Goal: Find contact information: Find contact information

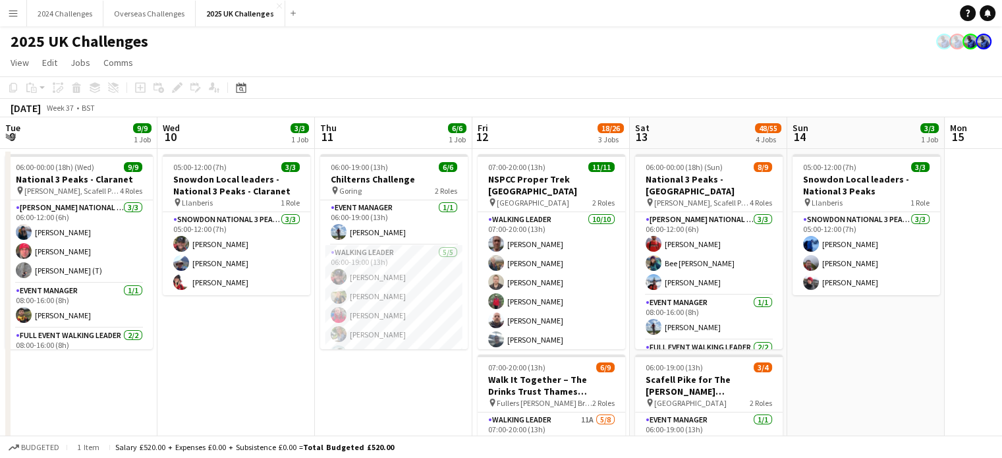
scroll to position [66, 0]
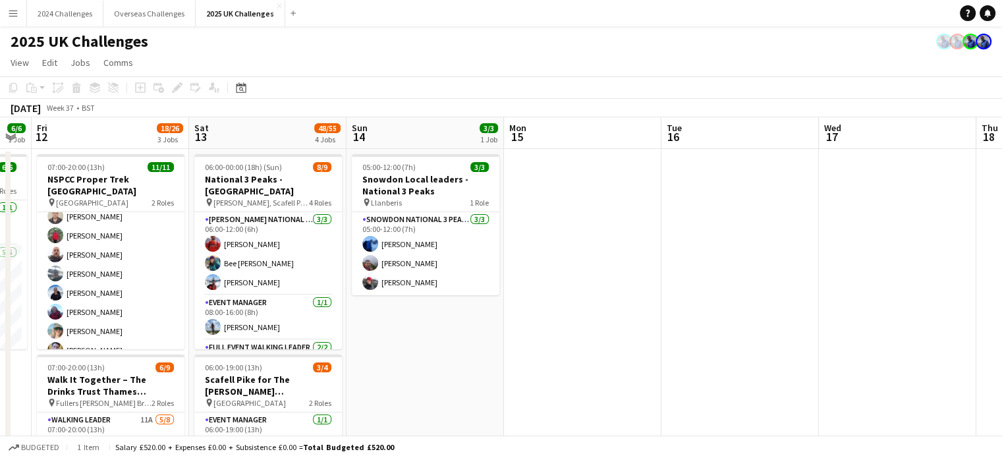
drag, startPoint x: 638, startPoint y: 286, endPoint x: 332, endPoint y: 289, distance: 305.7
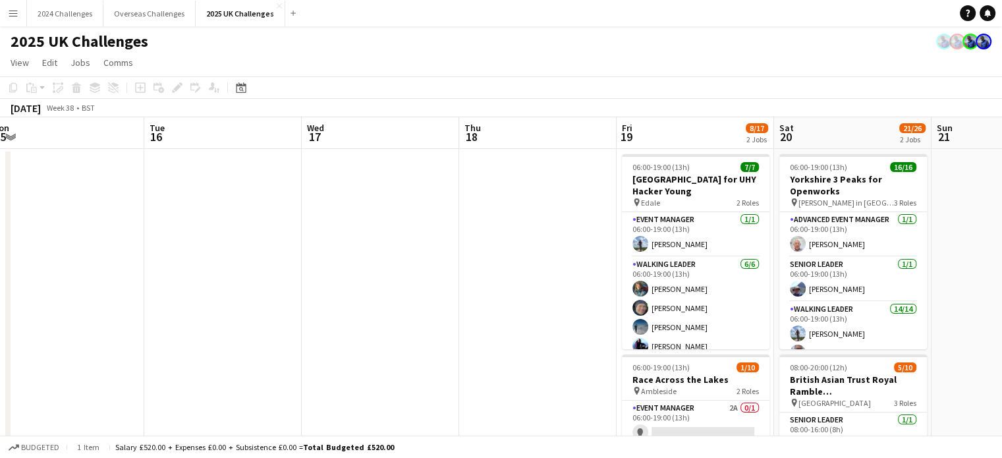
scroll to position [0, 329]
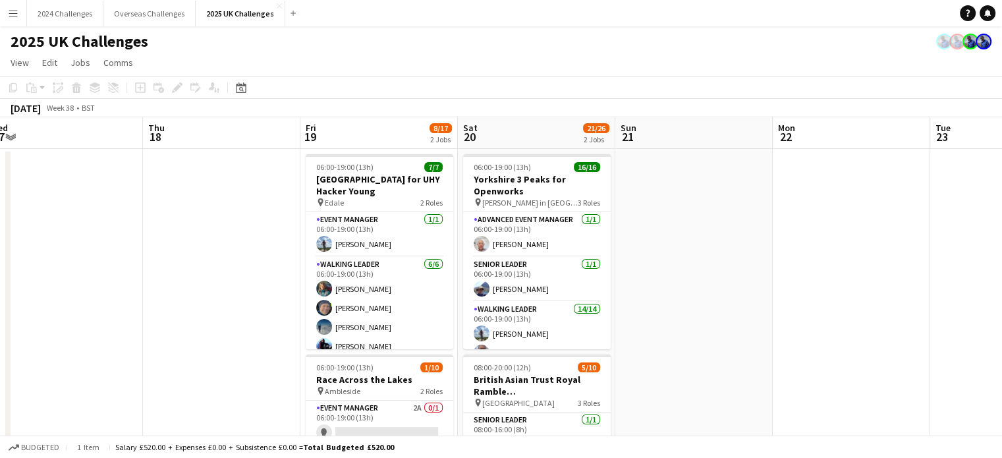
drag, startPoint x: 386, startPoint y: 301, endPoint x: 167, endPoint y: 300, distance: 219.4
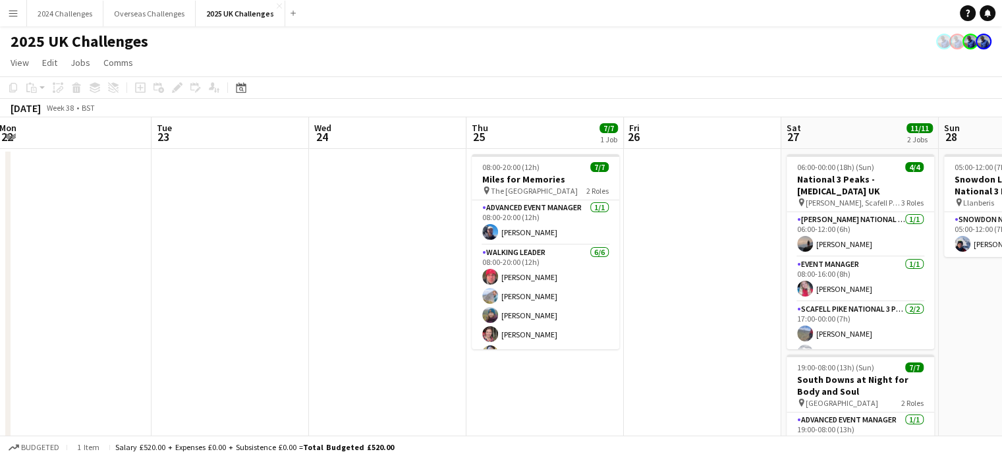
drag, startPoint x: 778, startPoint y: 300, endPoint x: 389, endPoint y: 302, distance: 389.3
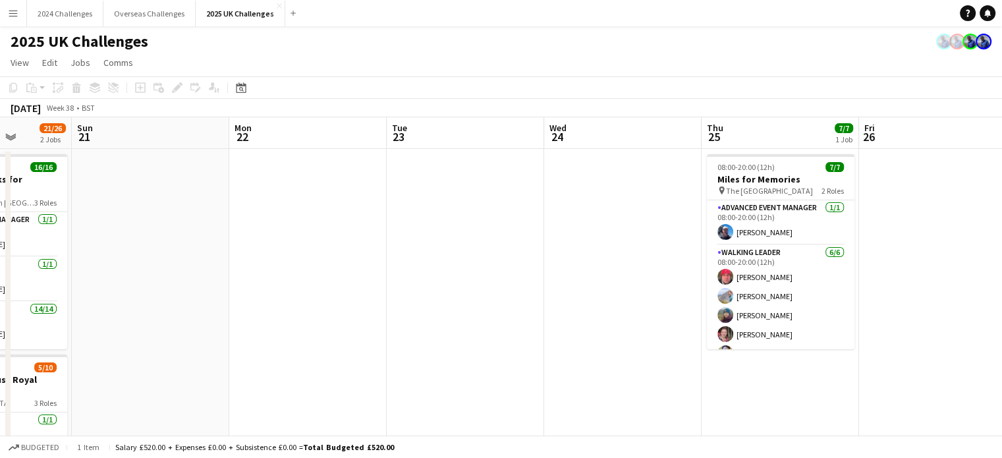
scroll to position [0, 509]
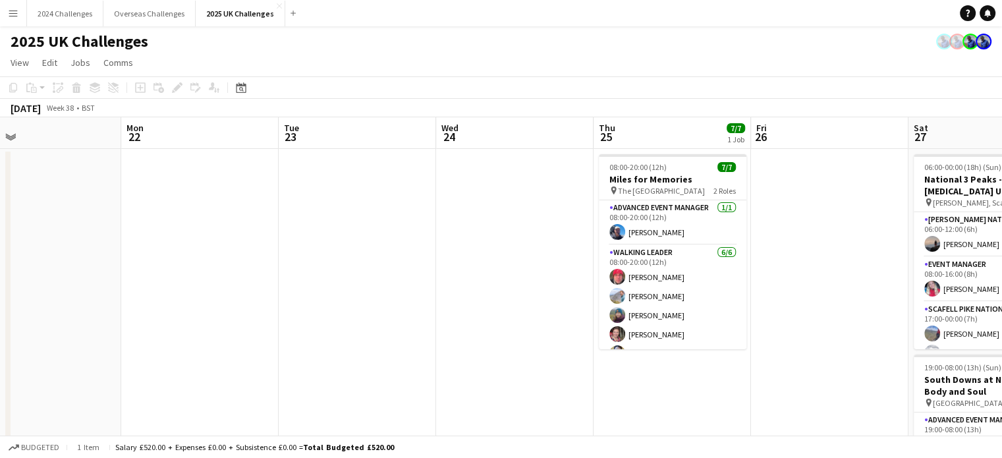
drag, startPoint x: 592, startPoint y: 310, endPoint x: 456, endPoint y: 310, distance: 136.4
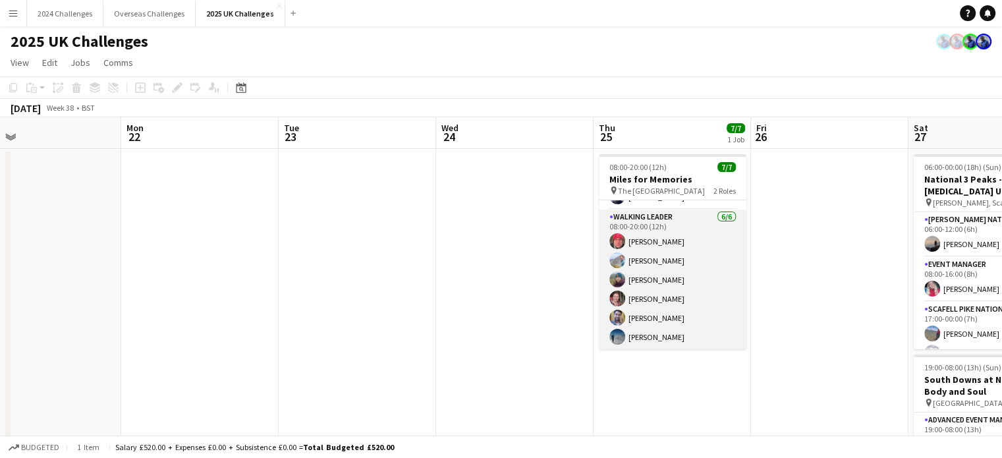
scroll to position [0, 0]
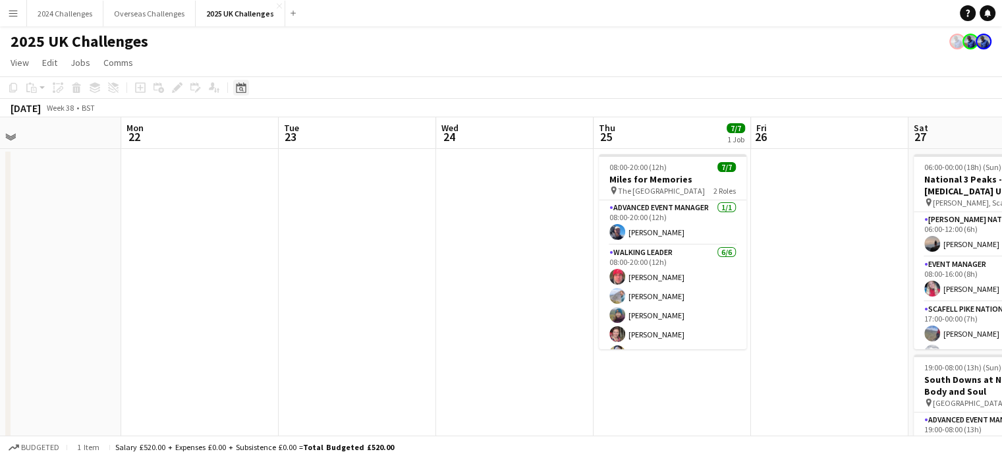
click at [244, 88] on icon "Date picker" at bounding box center [241, 87] width 11 height 11
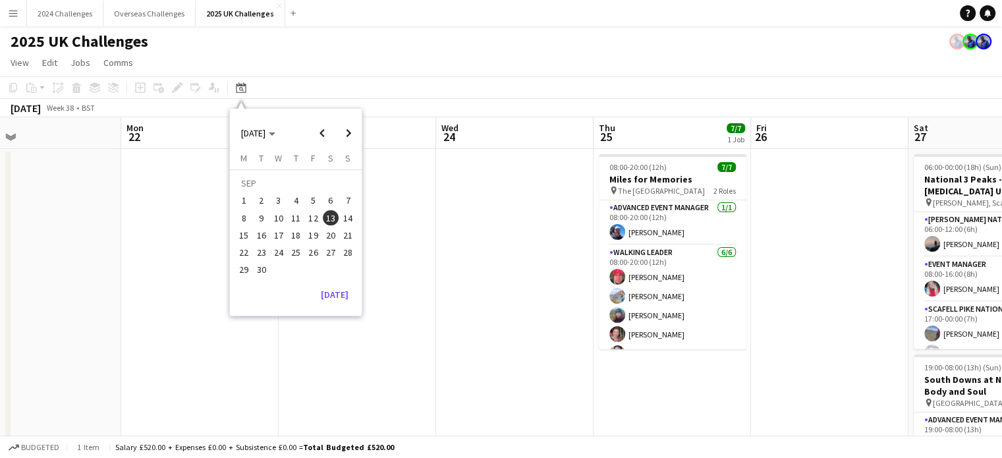
click at [329, 244] on button "27" at bounding box center [330, 252] width 17 height 17
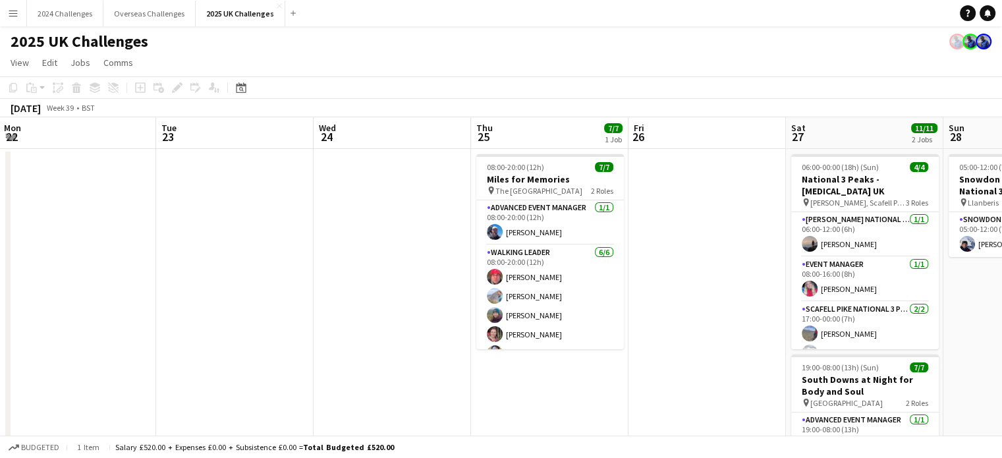
drag, startPoint x: 292, startPoint y: 246, endPoint x: 743, endPoint y: 226, distance: 451.7
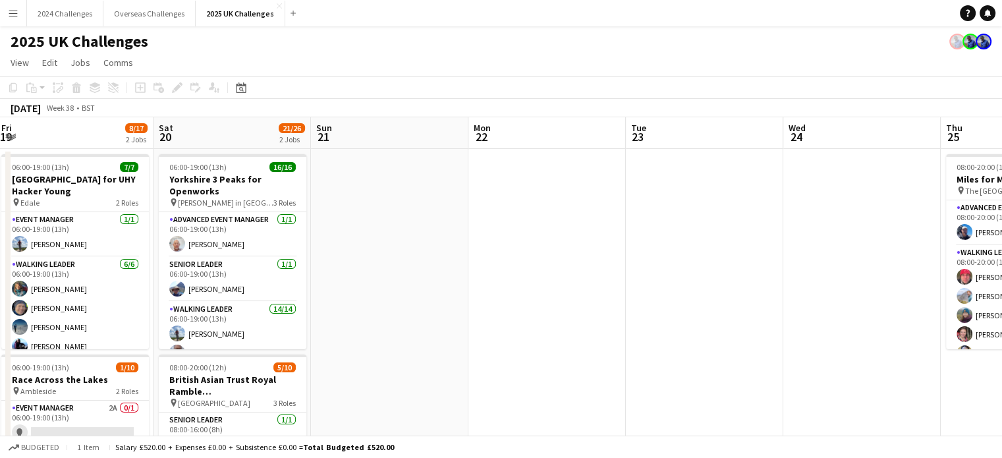
drag, startPoint x: 296, startPoint y: 246, endPoint x: 748, endPoint y: 231, distance: 452.2
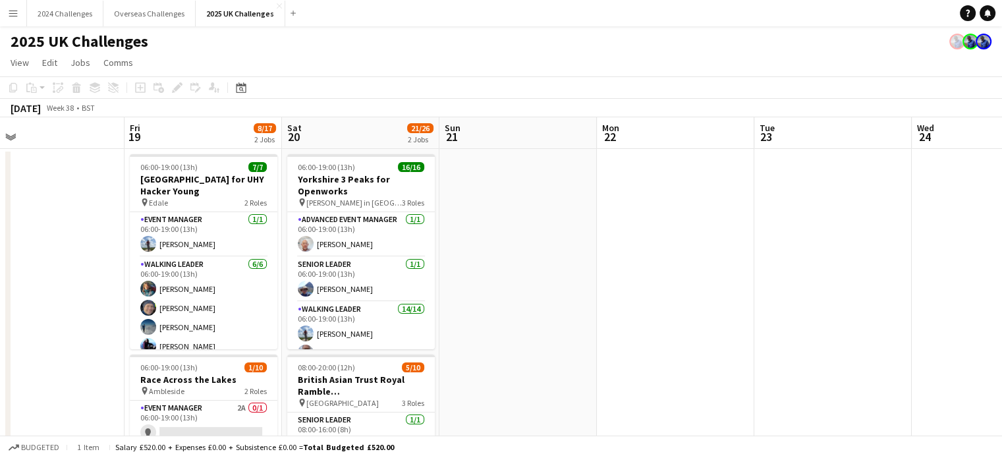
scroll to position [0, 387]
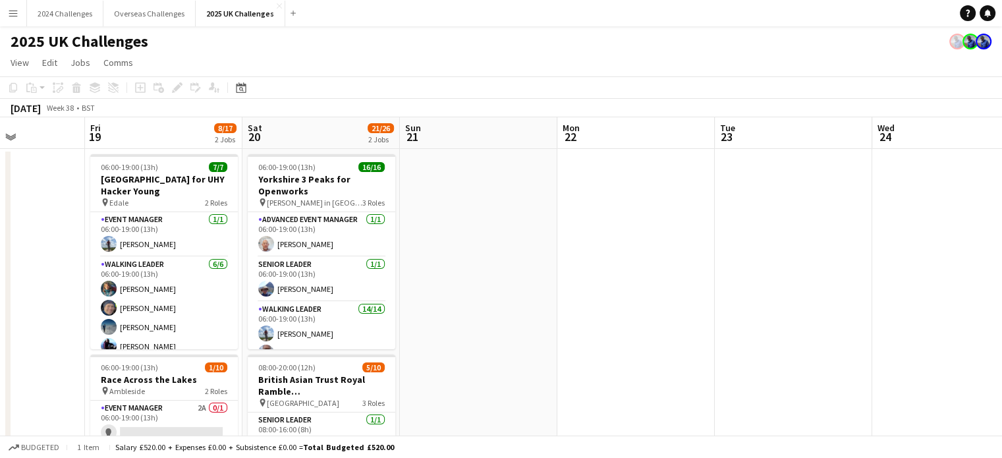
drag, startPoint x: 455, startPoint y: 241, endPoint x: 700, endPoint y: 223, distance: 246.4
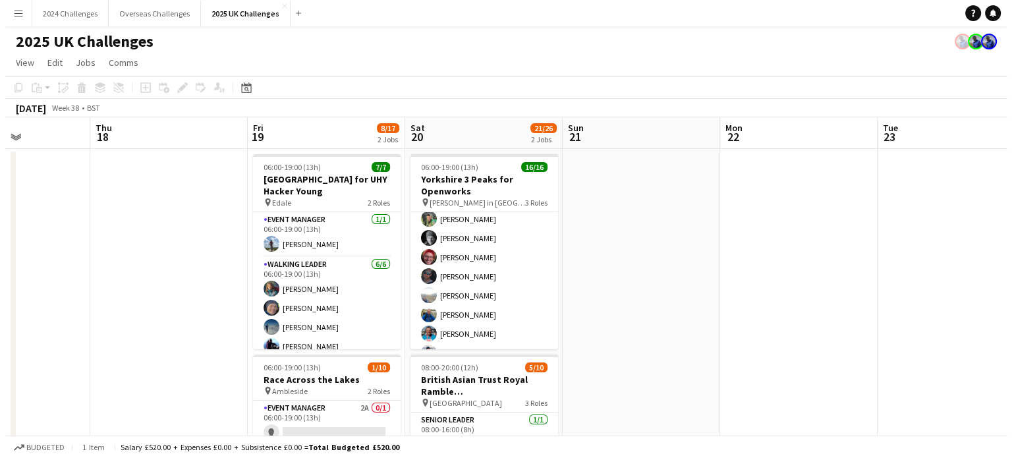
scroll to position [245, 0]
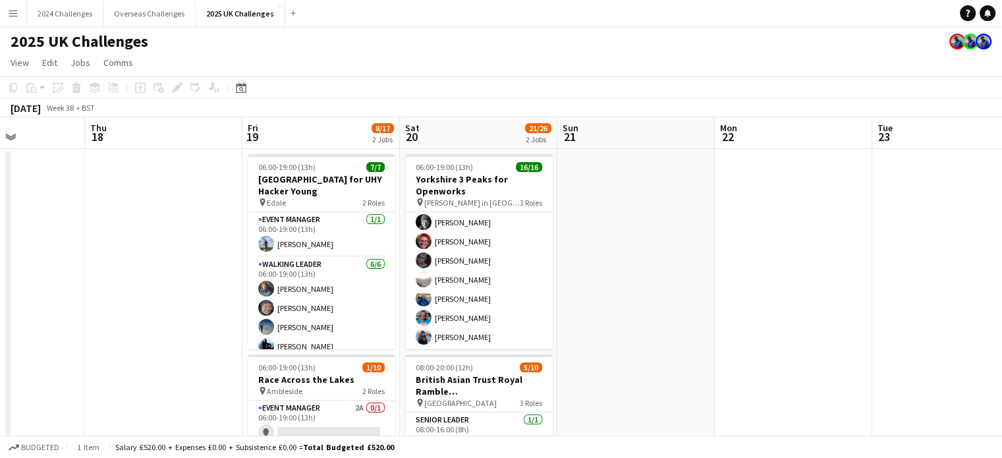
click at [16, 7] on button "Menu" at bounding box center [13, 13] width 26 height 26
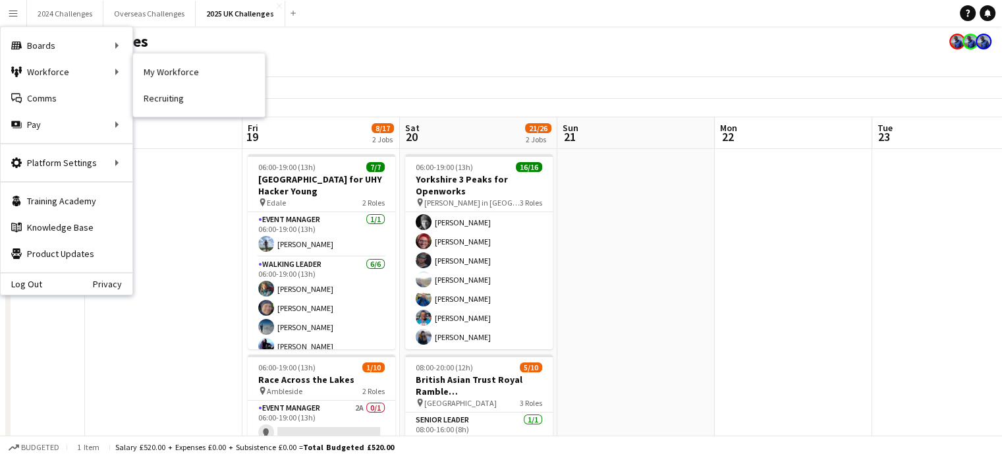
drag, startPoint x: 177, startPoint y: 71, endPoint x: 442, endPoint y: 17, distance: 270.9
click at [177, 71] on link "My Workforce" at bounding box center [199, 72] width 132 height 26
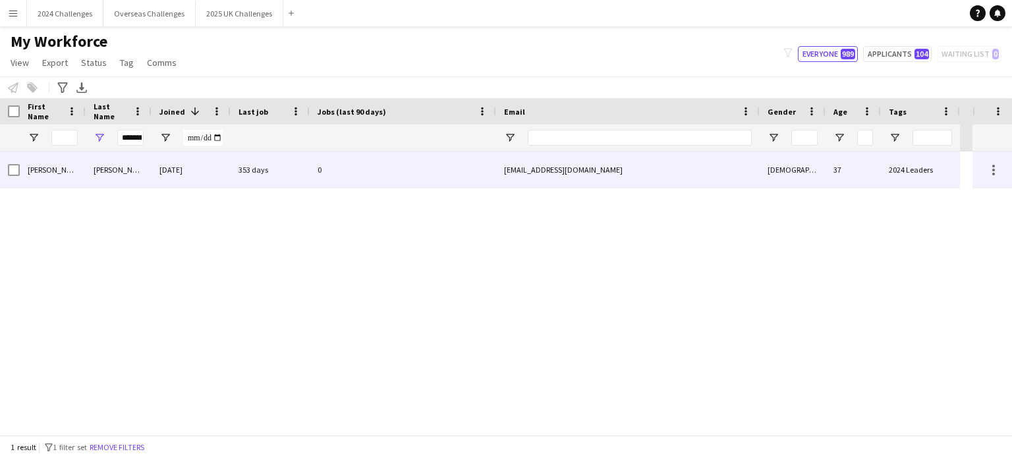
click at [118, 179] on div "[PERSON_NAME]" at bounding box center [119, 170] width 66 height 36
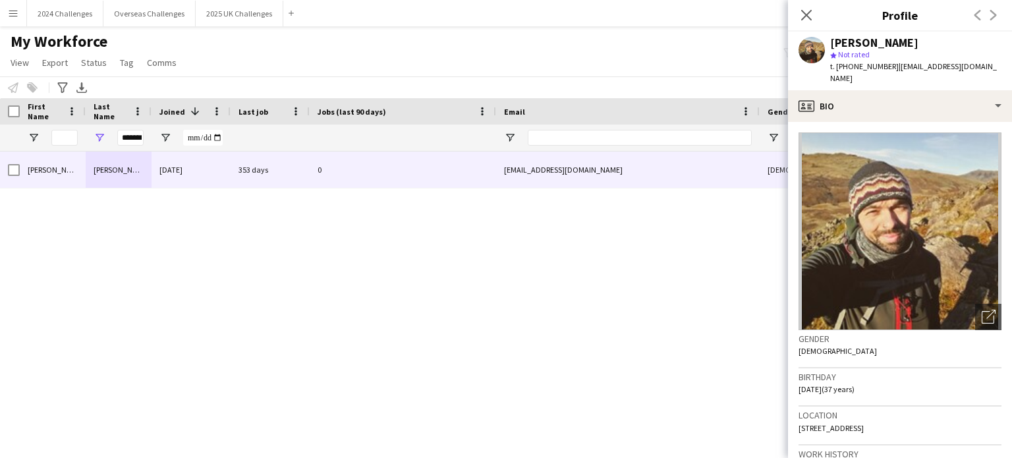
drag, startPoint x: 890, startPoint y: 65, endPoint x: 848, endPoint y: 68, distance: 41.6
click at [848, 68] on span "t. [PHONE_NUMBER]" at bounding box center [864, 66] width 69 height 10
copy span "07703561312"
drag, startPoint x: 955, startPoint y: 70, endPoint x: 896, endPoint y: 66, distance: 58.8
click at [896, 66] on div "[PERSON_NAME] star Not rated t. [PHONE_NUMBER] | [EMAIL_ADDRESS][DOMAIN_NAME]" at bounding box center [900, 61] width 224 height 59
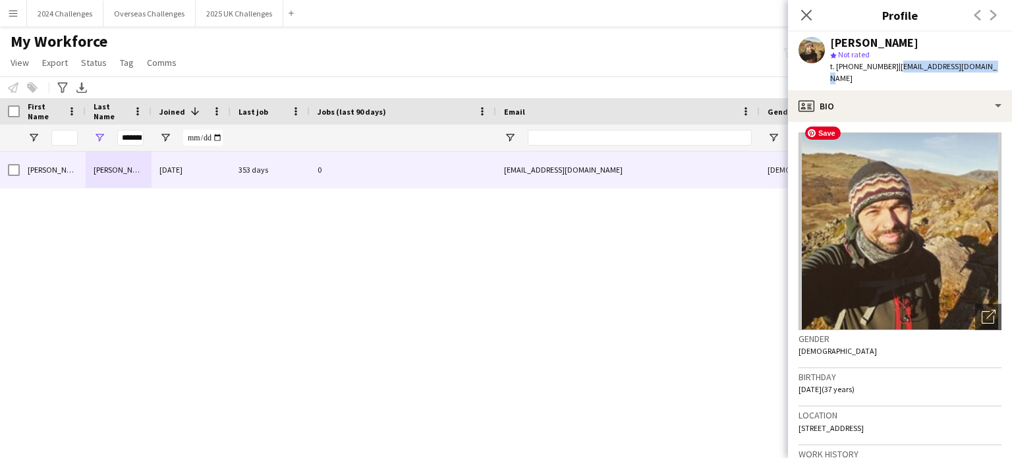
copy span "[EMAIL_ADDRESS][DOMAIN_NAME]"
